Goal: Transaction & Acquisition: Purchase product/service

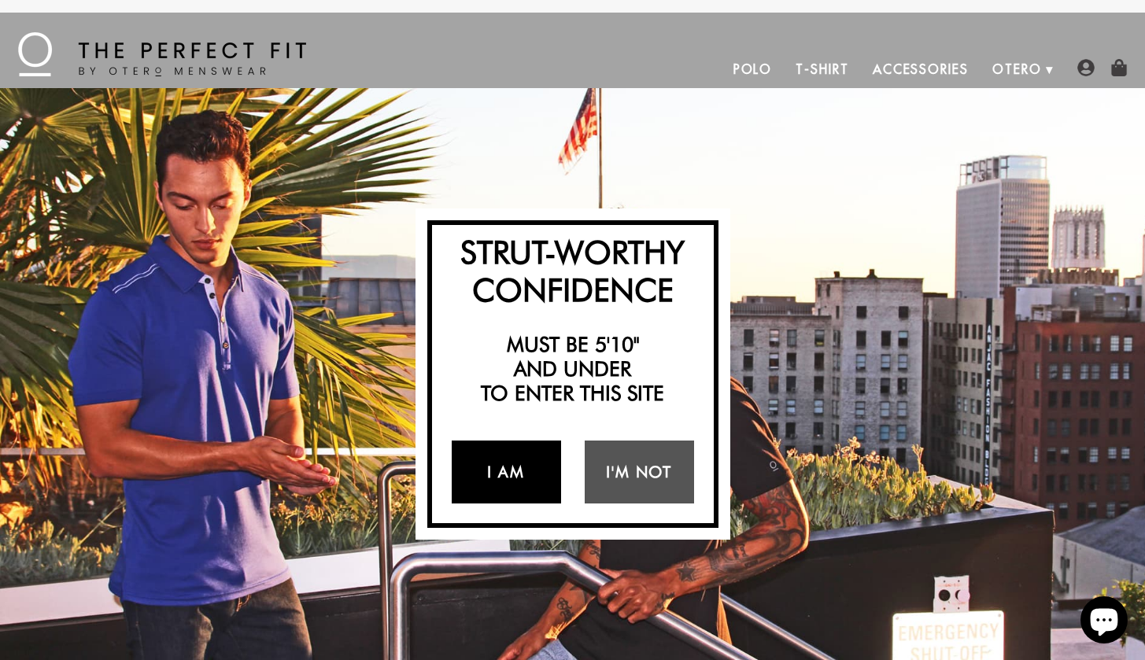
click at [512, 474] on link "I Am" at bounding box center [506, 472] width 109 height 63
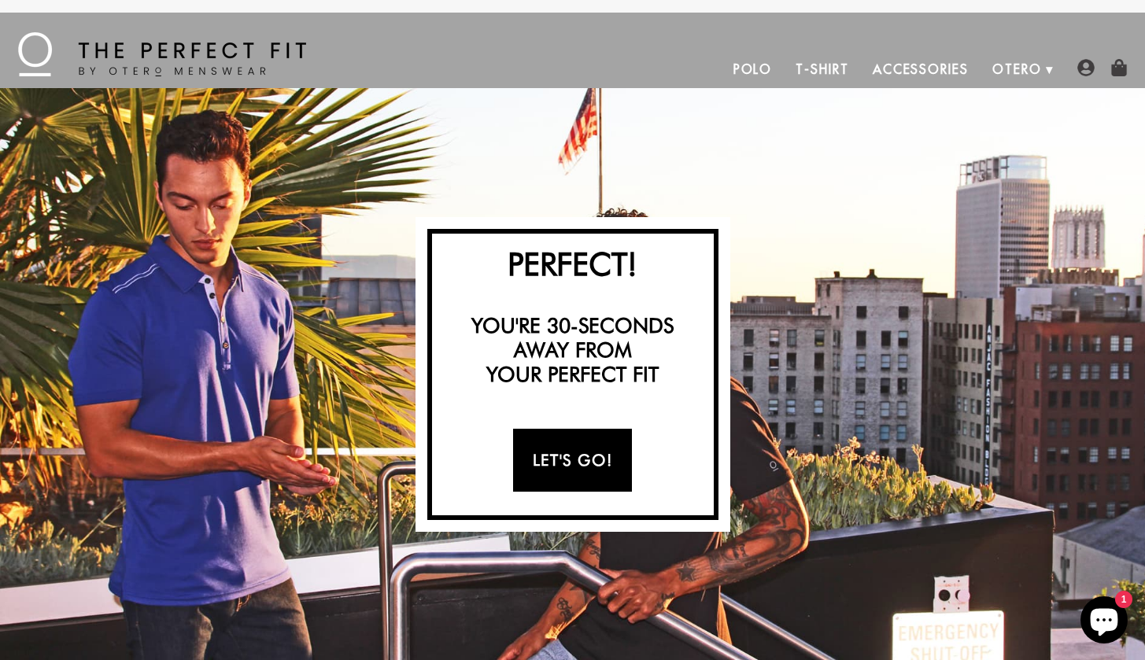
click at [571, 460] on link "Let's Go!" at bounding box center [572, 460] width 119 height 63
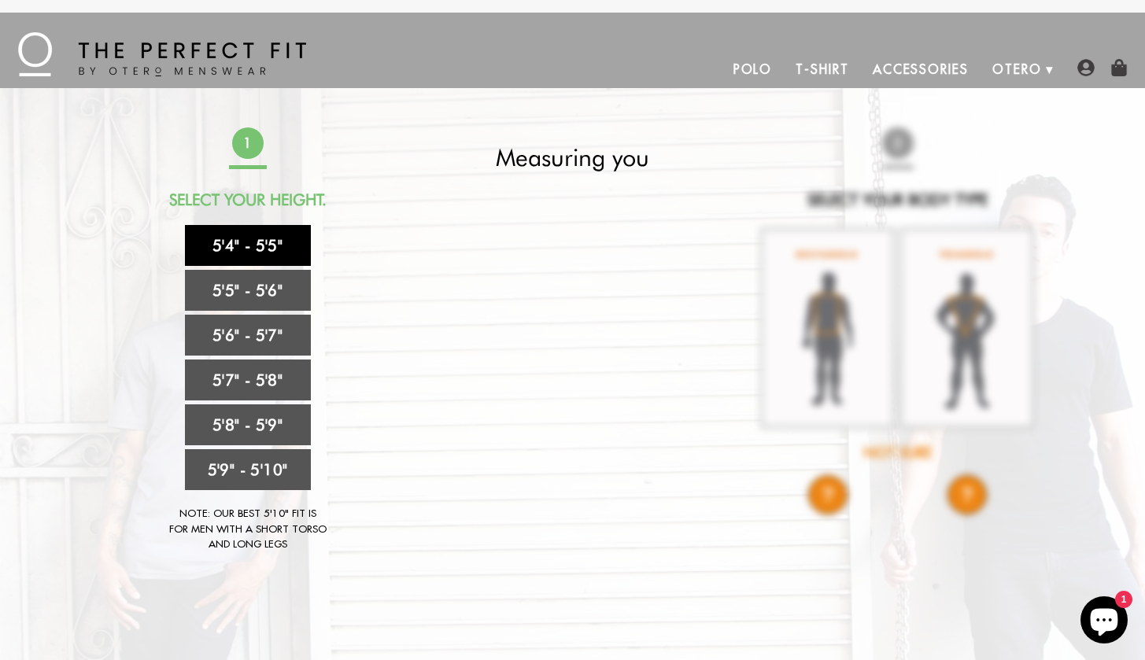
click at [263, 240] on link "5'4" - 5'5"" at bounding box center [248, 245] width 126 height 41
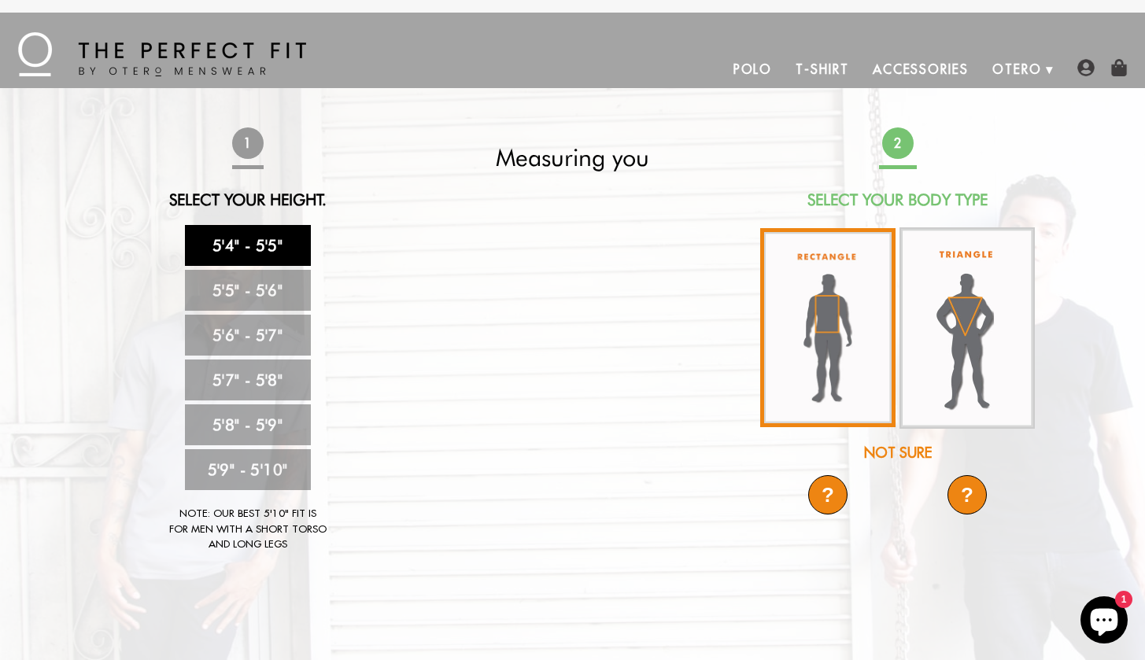
click at [838, 308] on img at bounding box center [827, 327] width 135 height 199
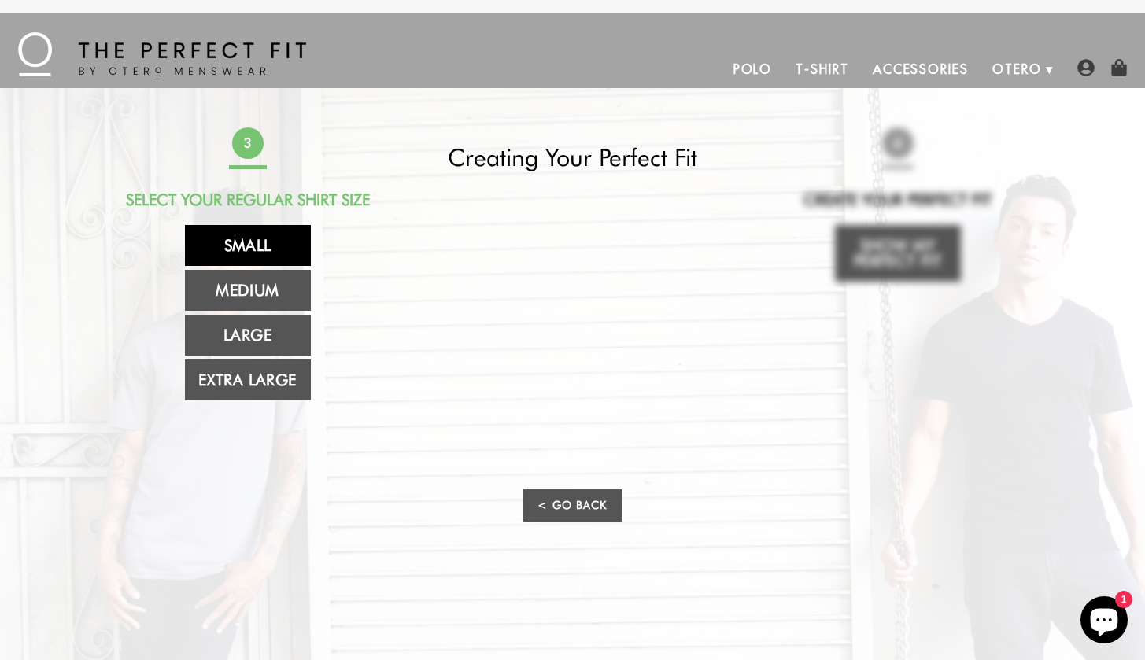
click at [265, 254] on link "Small" at bounding box center [248, 245] width 126 height 41
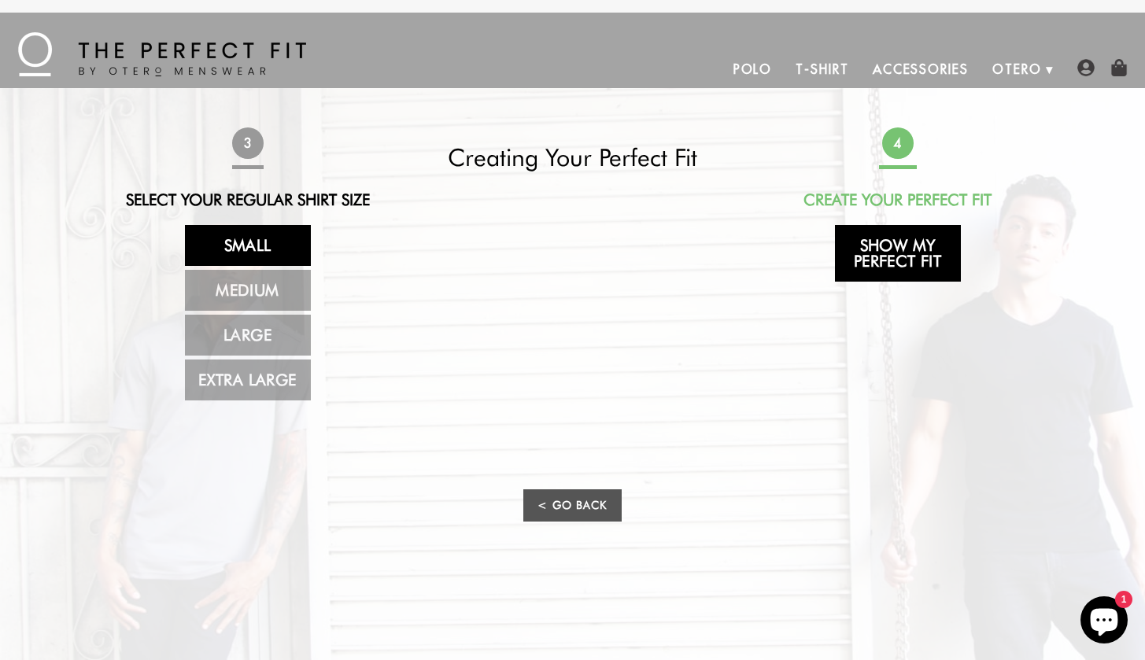
click at [883, 256] on link "Show My Perfect Fit" at bounding box center [898, 253] width 126 height 57
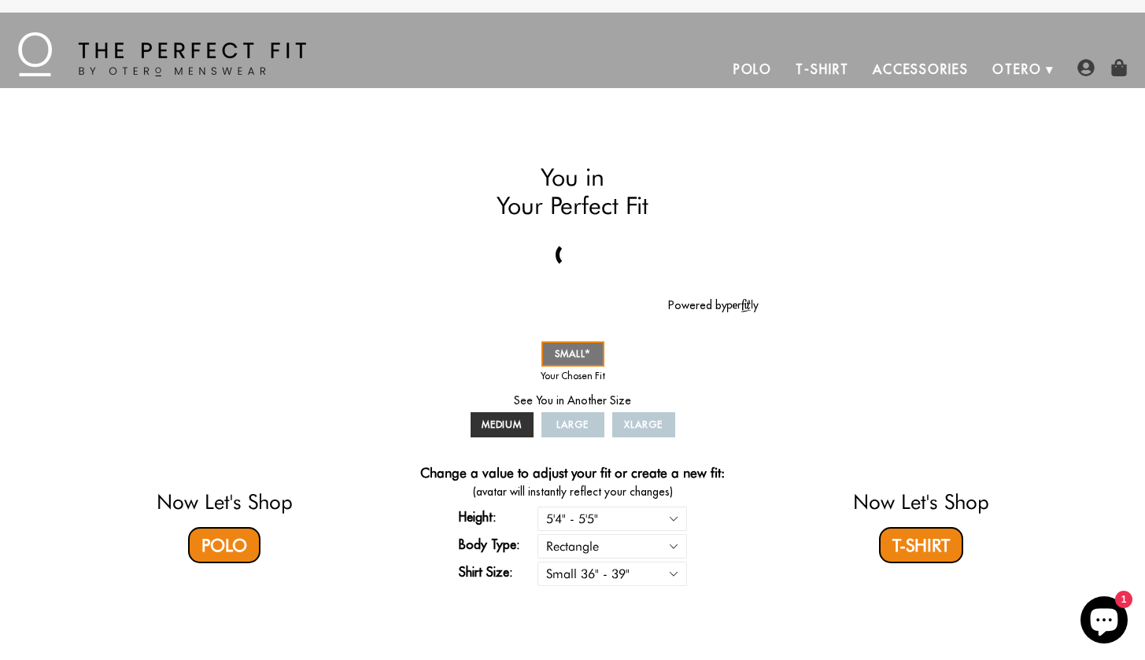
click at [745, 64] on link "Polo" at bounding box center [752, 69] width 63 height 38
